Goal: Navigation & Orientation: Find specific page/section

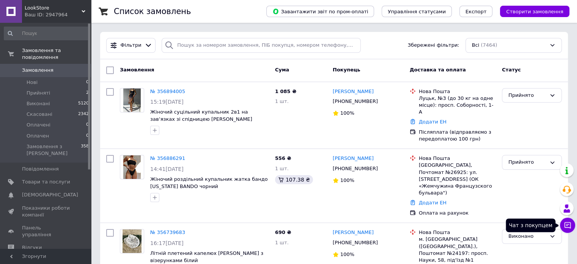
click at [566, 227] on icon at bounding box center [568, 225] width 6 height 6
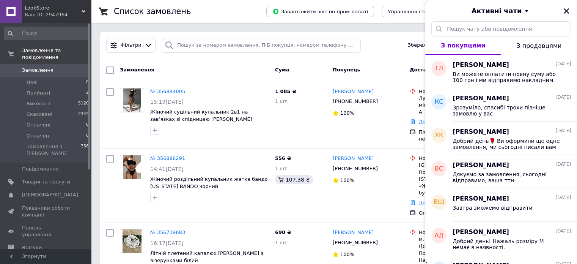
click at [39, 16] on div "Ваш ID: 2947964" at bounding box center [58, 14] width 66 height 7
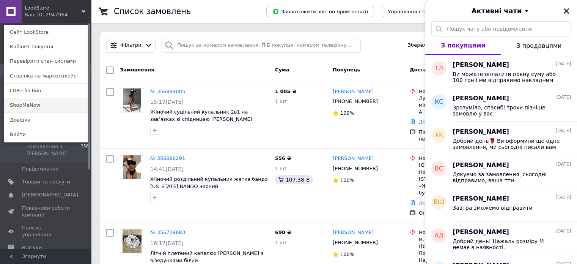
click at [36, 101] on link "ShopMeNow" at bounding box center [46, 105] width 84 height 14
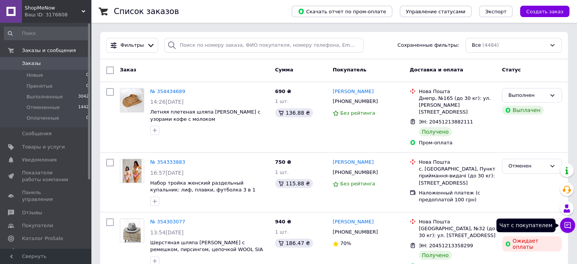
click at [568, 222] on icon at bounding box center [568, 225] width 6 height 6
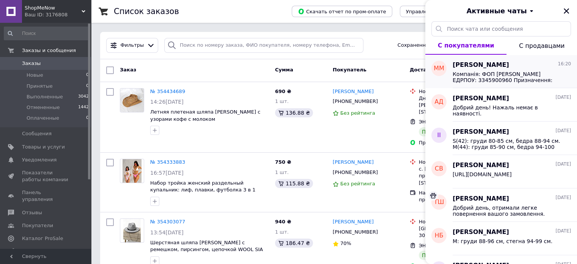
click at [499, 75] on span "Компанія: ФОП Єременко О.В. ЕДРПОУ: 3345900960 Призначення: оплата замовлення т…" at bounding box center [507, 77] width 108 height 12
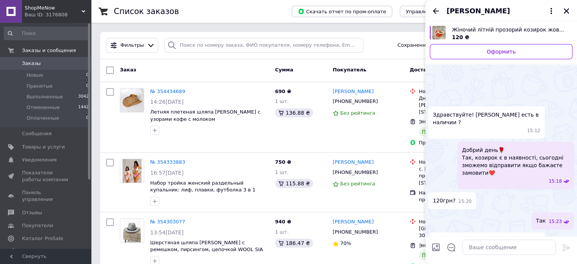
scroll to position [362, 0]
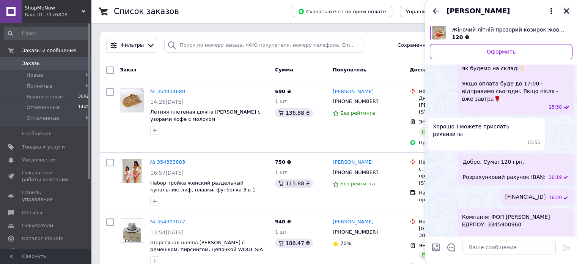
click at [564, 13] on icon "Закрыть" at bounding box center [566, 10] width 5 height 5
